Goal: Task Accomplishment & Management: Complete application form

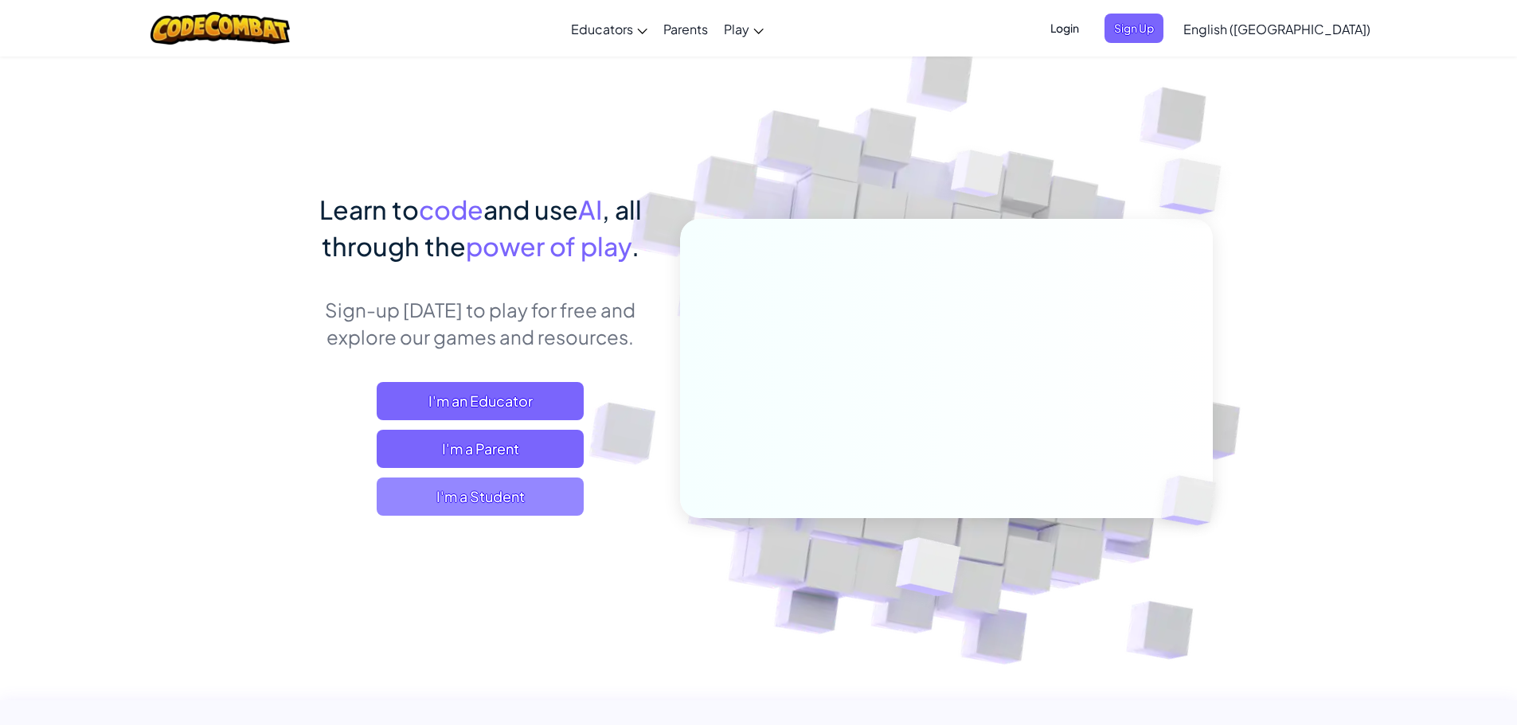
click at [410, 503] on span "I'm a Student" at bounding box center [480, 497] width 207 height 38
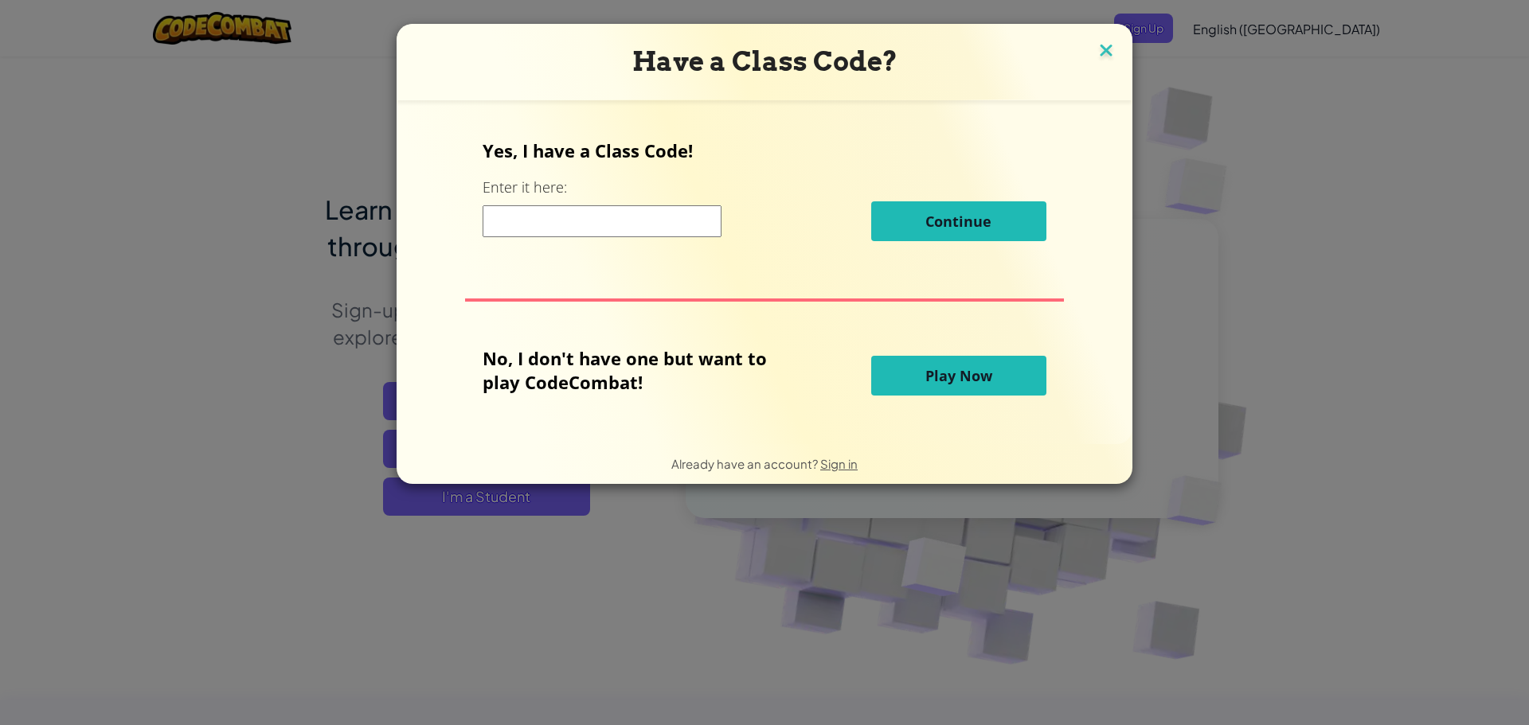
click at [1105, 45] on img at bounding box center [1106, 52] width 21 height 24
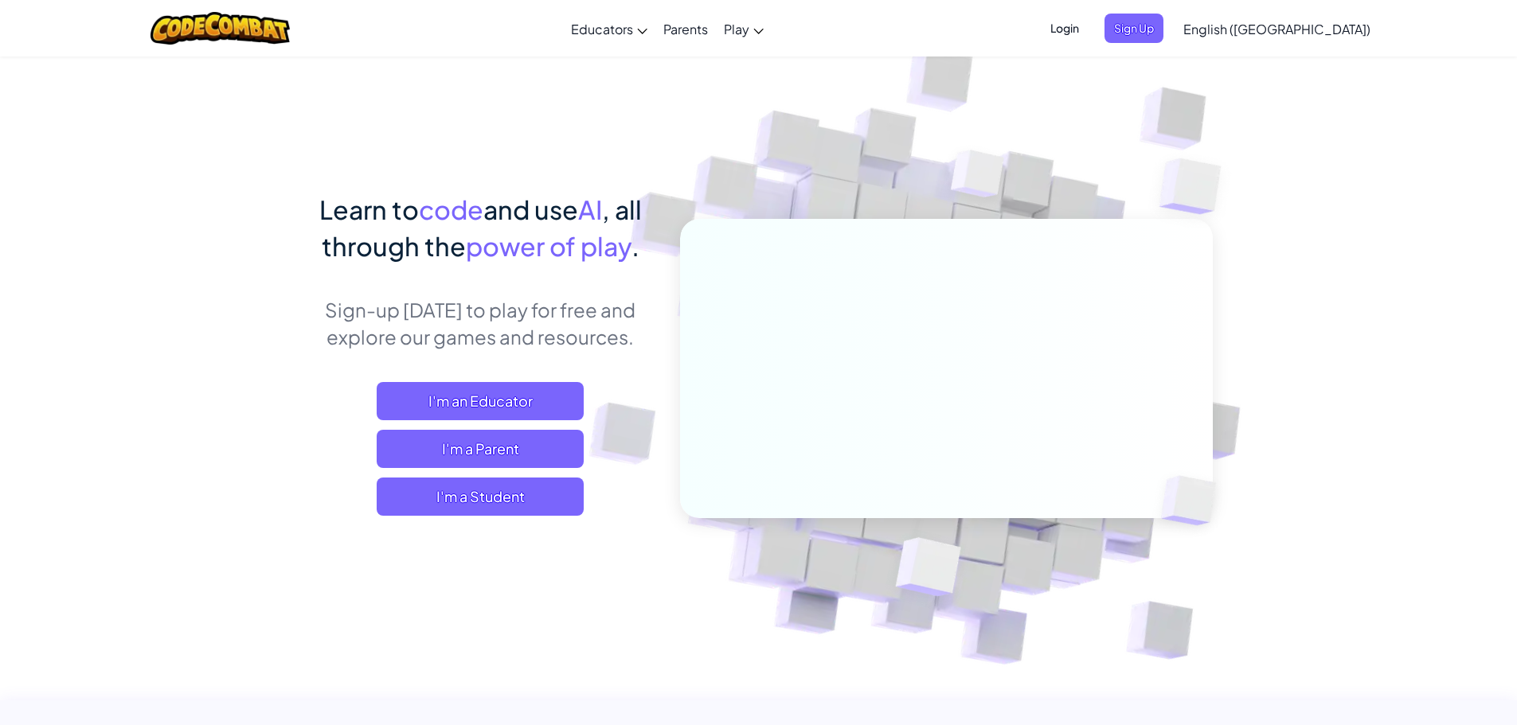
click at [1089, 26] on span "Login" at bounding box center [1065, 28] width 48 height 29
